Goal: Find specific page/section: Find specific page/section

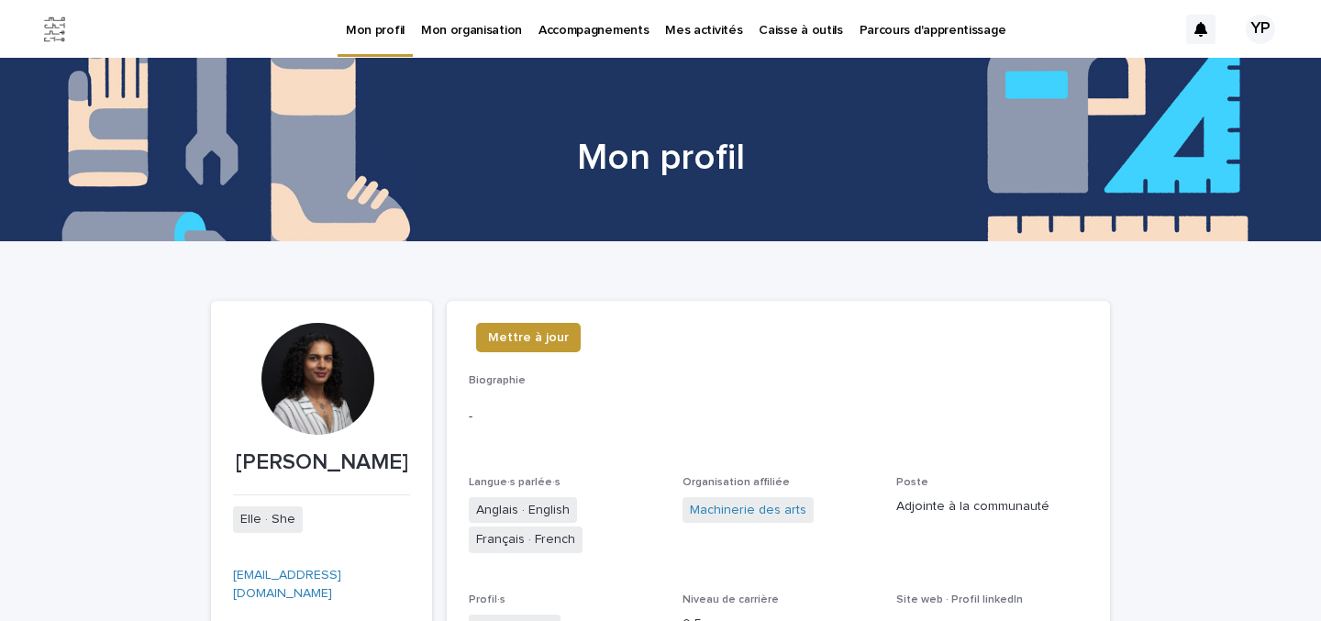
click at [769, 31] on p "Caisse à outils" at bounding box center [799, 19] width 83 height 39
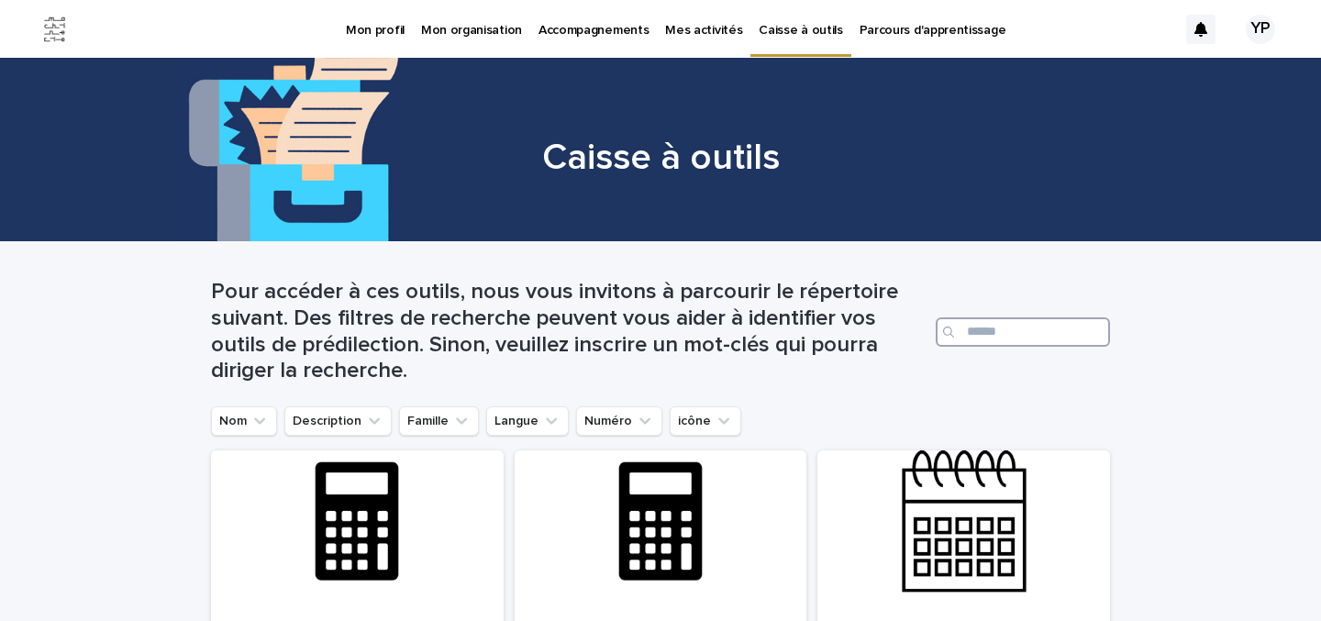
click at [1027, 326] on input "Search" at bounding box center [1022, 331] width 174 height 29
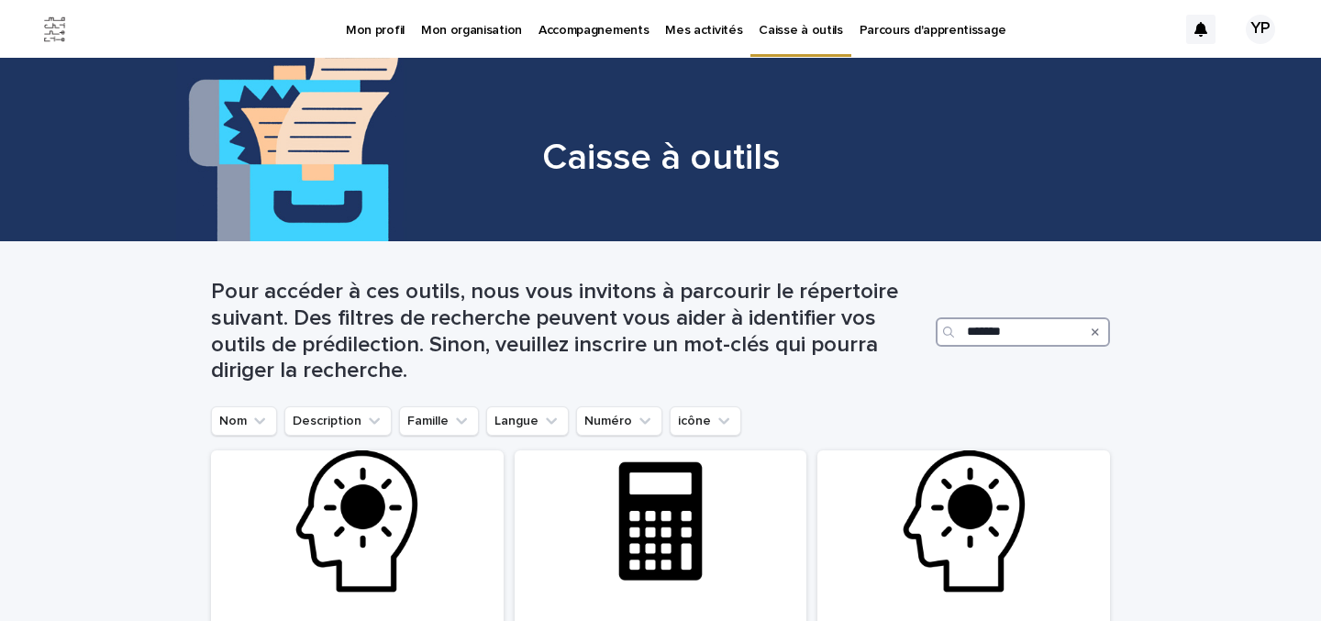
click at [1016, 327] on input "*******" at bounding box center [1022, 331] width 174 height 29
type input "********"
